Goal: Information Seeking & Learning: Learn about a topic

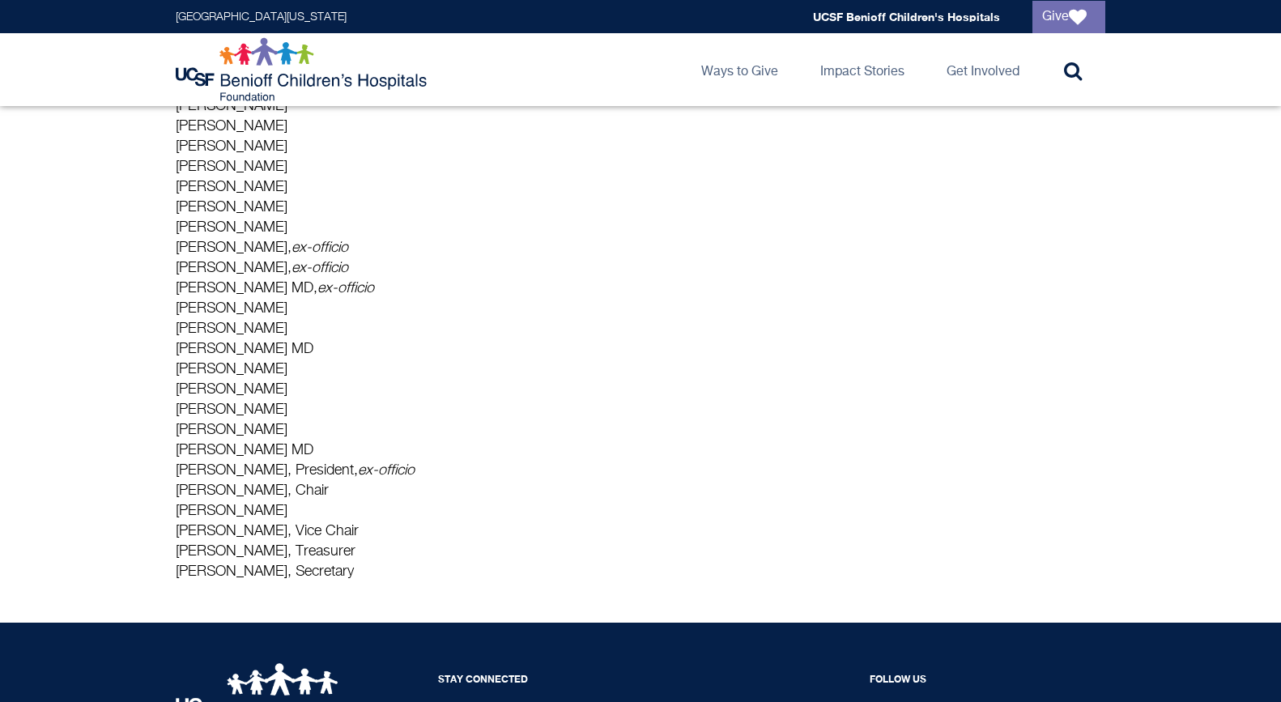
scroll to position [309, 0]
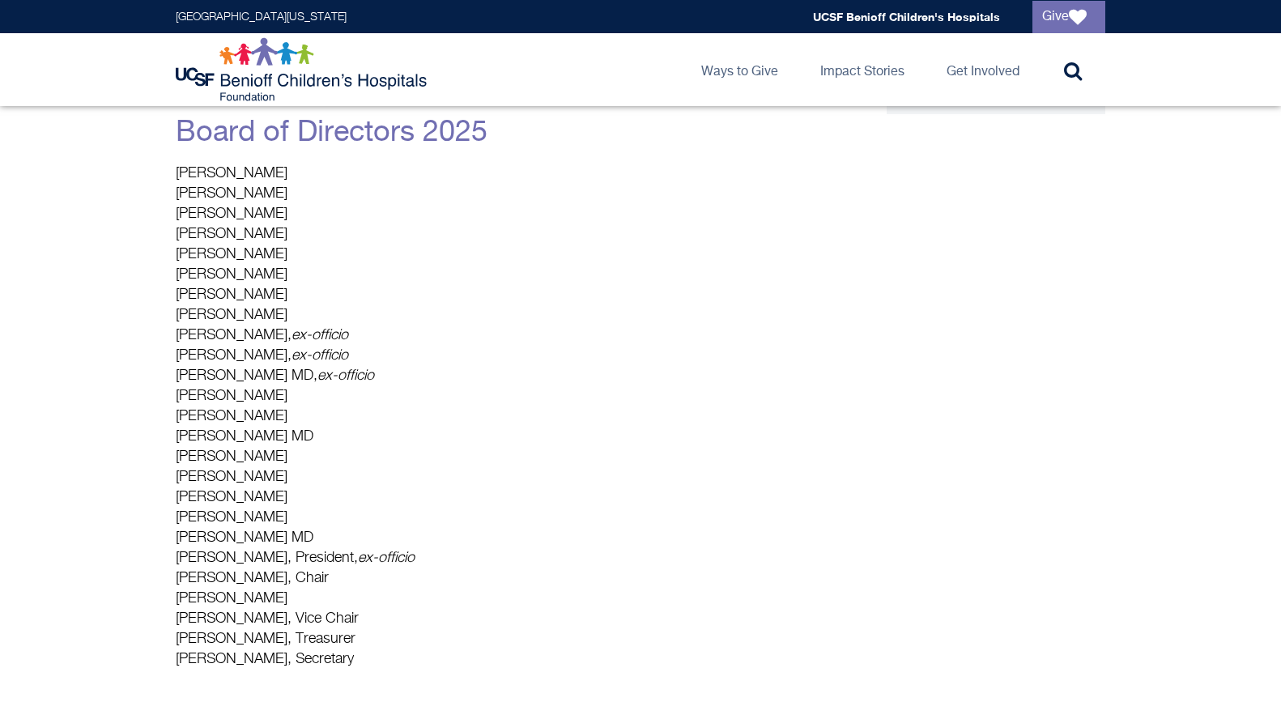
drag, startPoint x: 270, startPoint y: 213, endPoint x: 159, endPoint y: 206, distance: 112.0
click at [159, 206] on main "About Us The UCSF Benioff Children's Hospitals Foundation is dedicated to advan…" at bounding box center [640, 253] width 1281 height 913
click at [379, 504] on p "[PERSON_NAME] [PERSON_NAME] [PERSON_NAME] [PERSON_NAME] [PERSON_NAME] [PERSON_N…" at bounding box center [487, 417] width 623 height 506
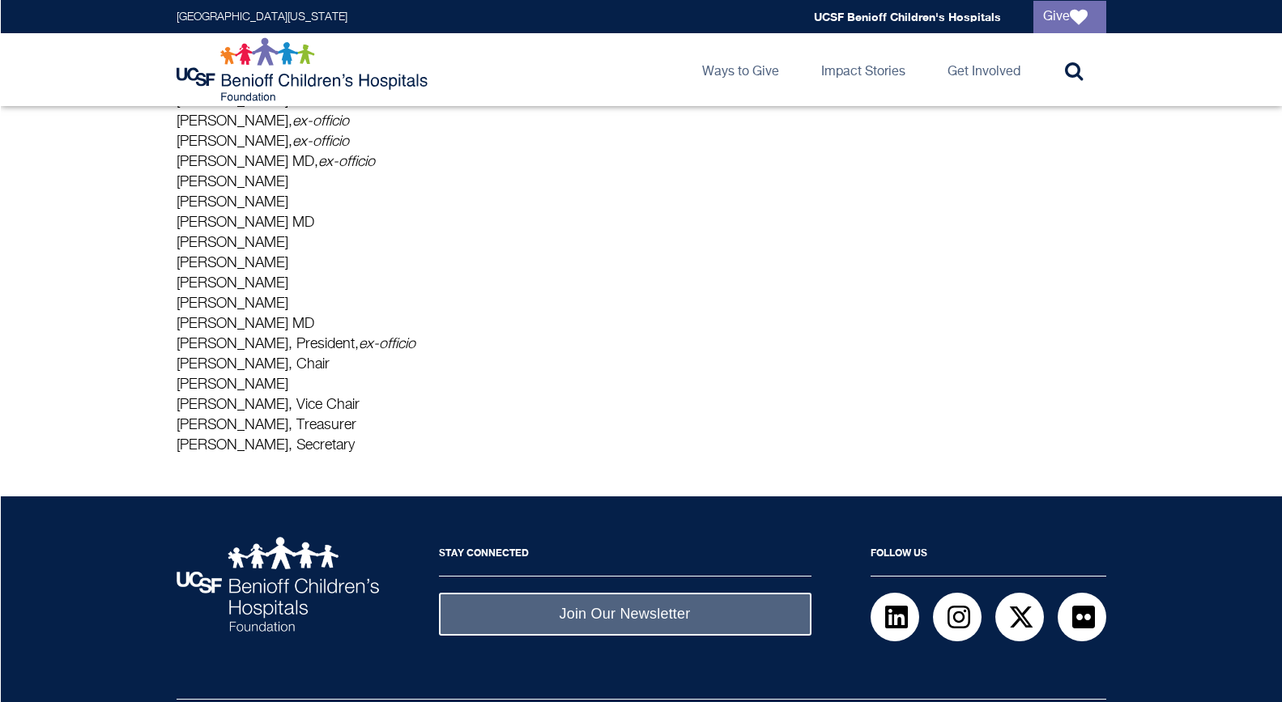
scroll to position [224, 0]
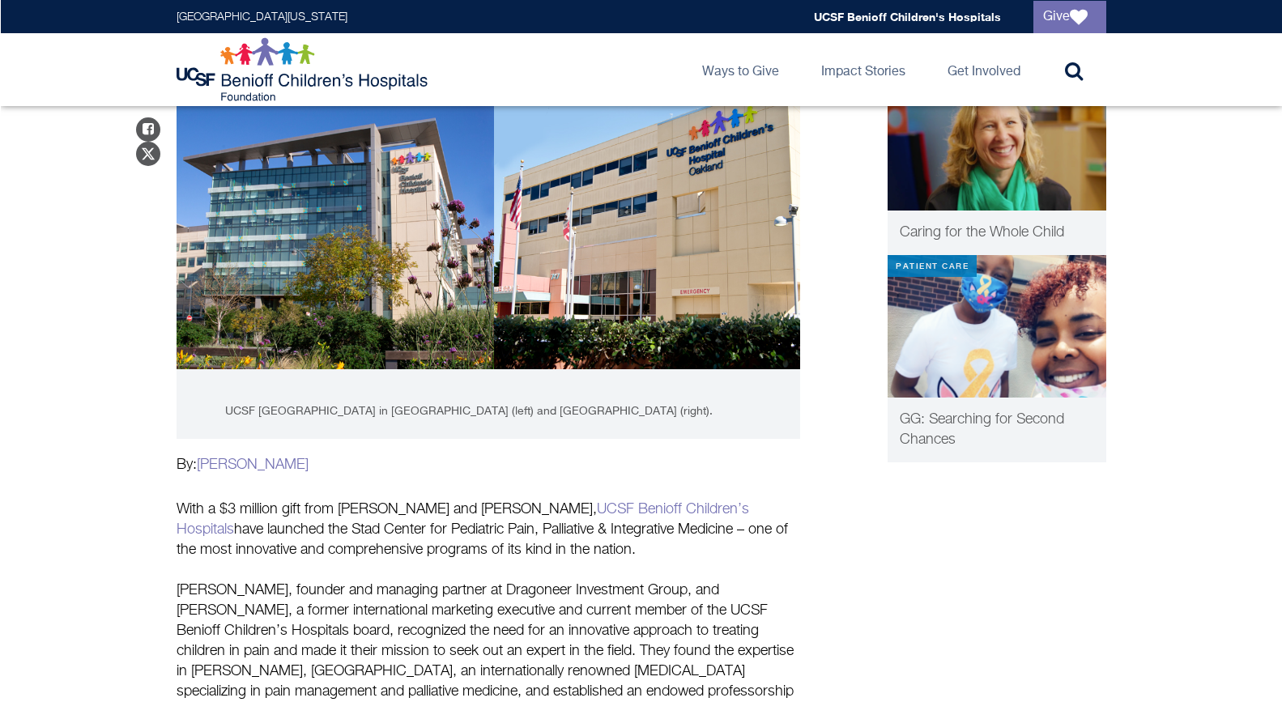
scroll to position [348, 0]
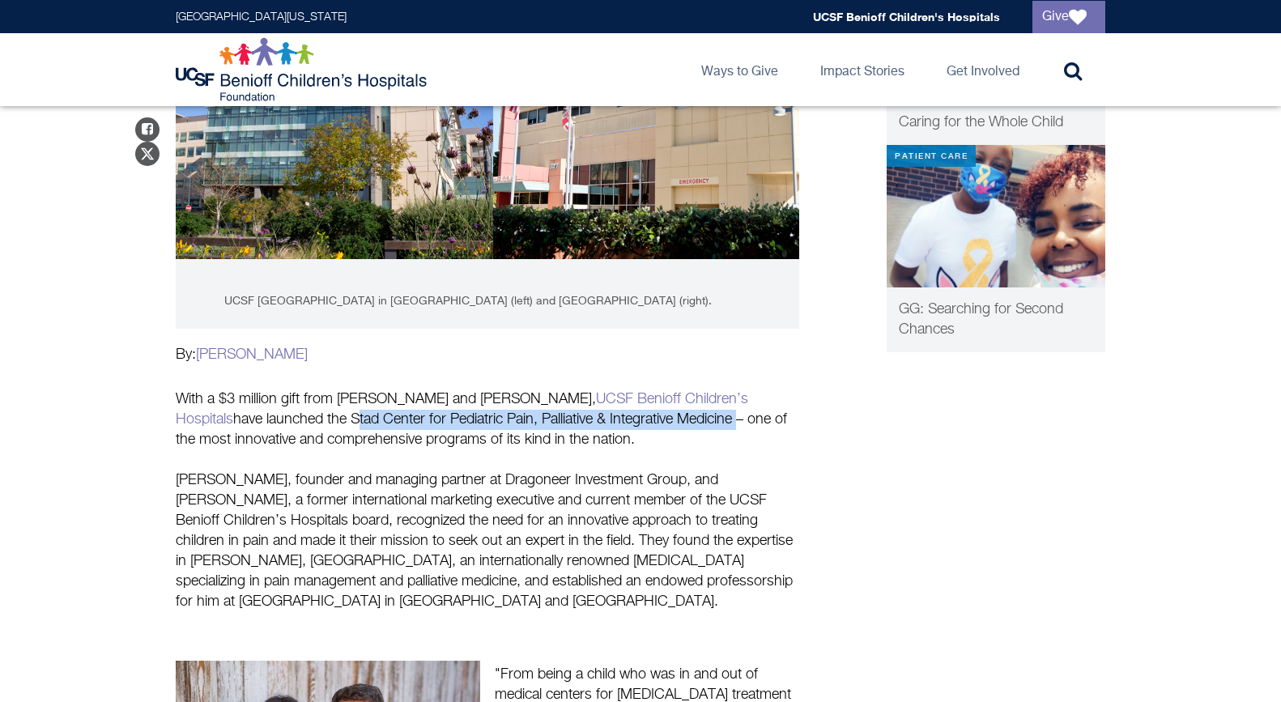
drag, startPoint x: 201, startPoint y: 416, endPoint x: 589, endPoint y: 424, distance: 388.7
click at [589, 424] on p "With a $3 million gift from Elisa and Marc Stad, UCSF Benioff Children’s Hospit…" at bounding box center [487, 419] width 623 height 61
copy p "Stad Center for Pediatric Pain, Palliative & Integrative Medicine"
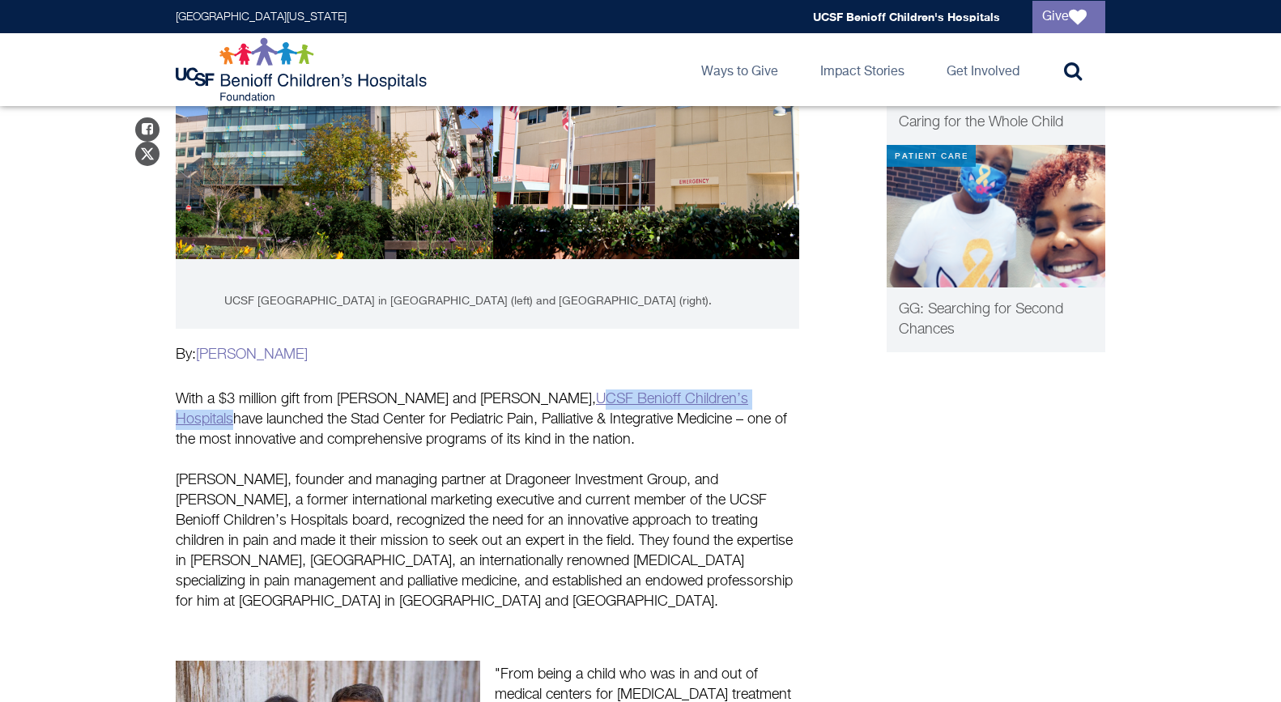
drag, startPoint x: 686, startPoint y: 400, endPoint x: 477, endPoint y: 392, distance: 209.1
click at [477, 392] on p "With a $3 million gift from Elisa and Marc Stad, UCSF Benioff Children’s Hospit…" at bounding box center [487, 419] width 623 height 61
copy link "CSF Benioff Children’s Hospitals"
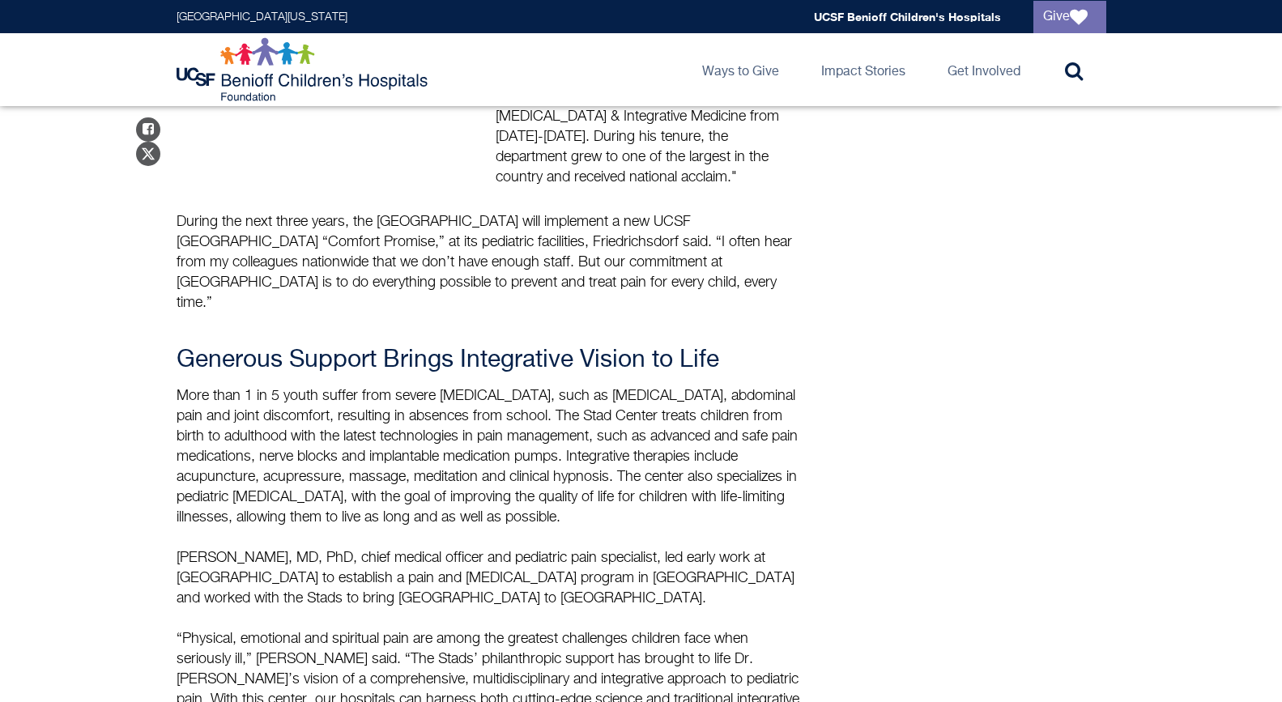
scroll to position [2165, 0]
